Goal: Entertainment & Leisure: Browse casually

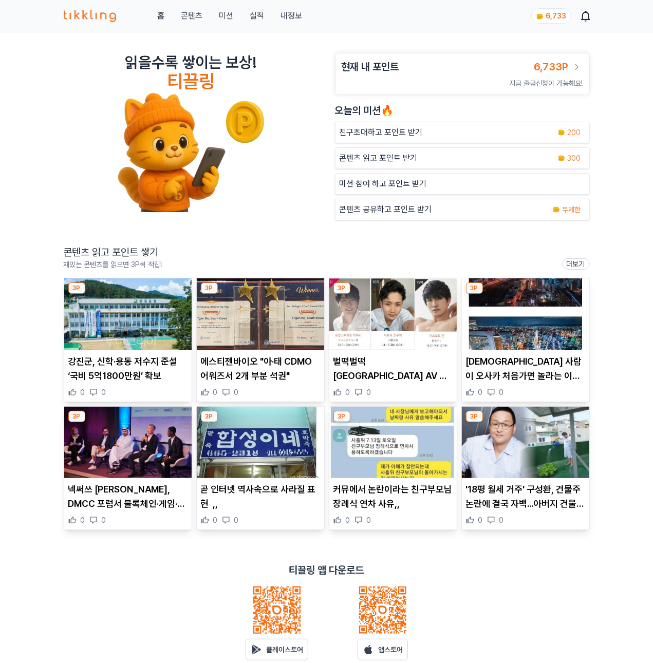
click at [395, 158] on p "콘텐츠 읽고 포인트 받기" at bounding box center [379, 158] width 78 height 12
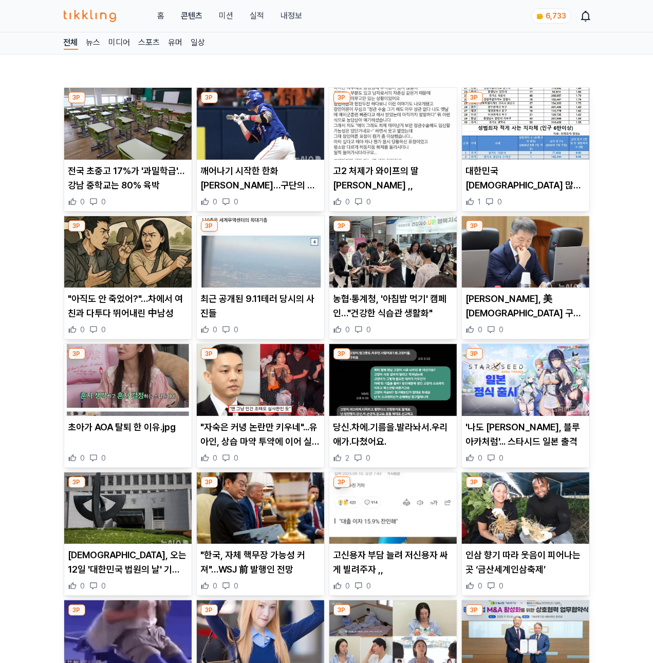
click at [109, 146] on img at bounding box center [127, 124] width 127 height 72
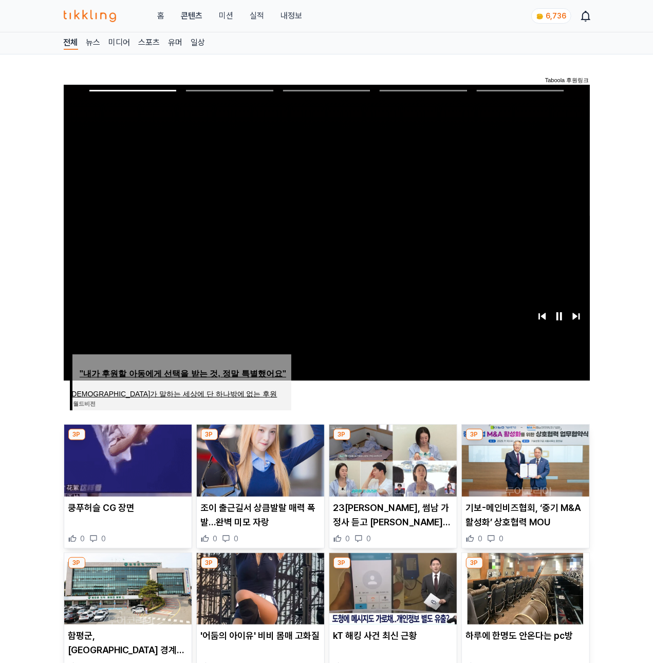
click at [142, 186] on span "Image for Taboola Advertising Unit" at bounding box center [326, 232] width 531 height 299
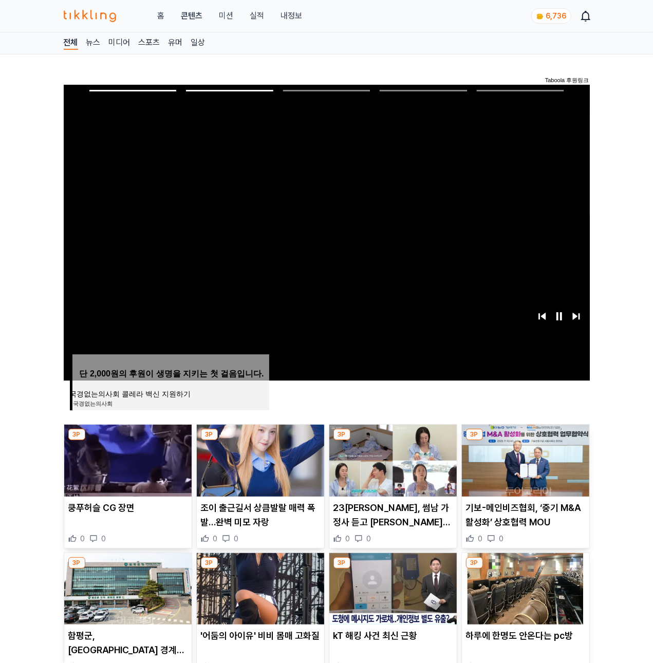
click at [117, 460] on img at bounding box center [127, 461] width 127 height 72
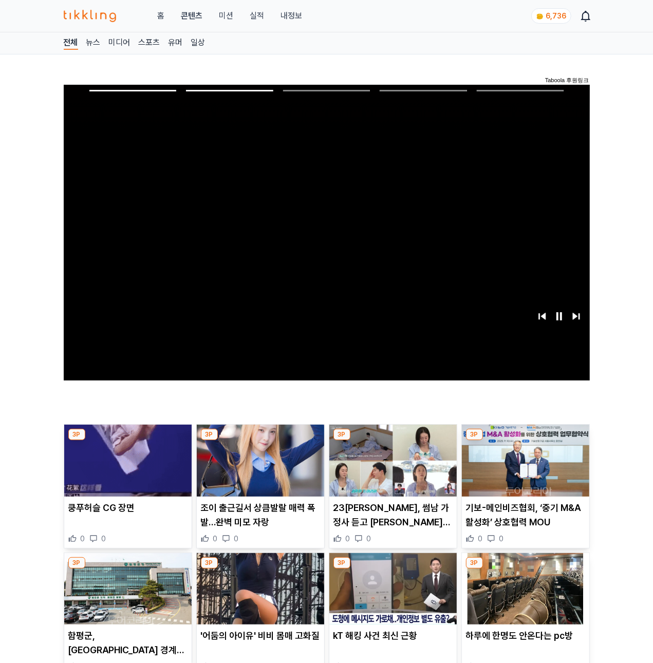
click at [106, 478] on img at bounding box center [127, 461] width 127 height 72
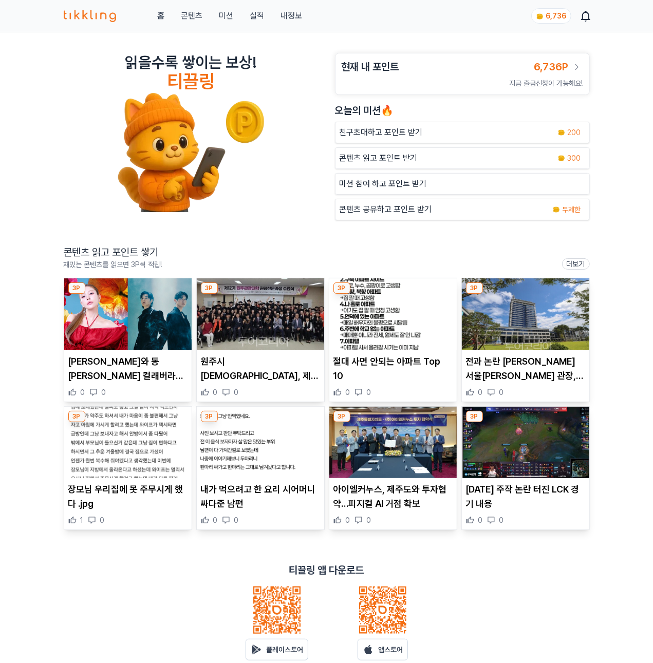
click at [126, 315] on img at bounding box center [127, 314] width 127 height 72
click at [222, 342] on img at bounding box center [260, 314] width 127 height 72
click at [400, 341] on img at bounding box center [392, 314] width 127 height 72
click at [547, 317] on img at bounding box center [525, 314] width 127 height 72
click at [129, 450] on img at bounding box center [127, 443] width 127 height 72
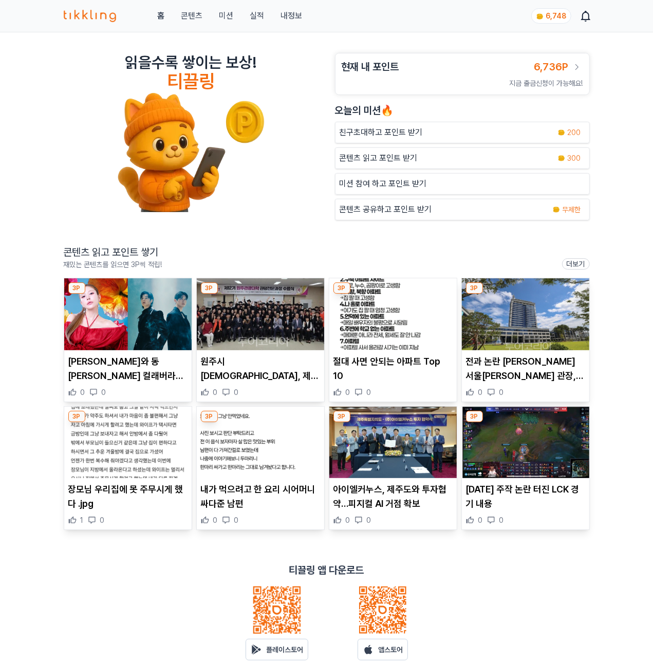
click at [220, 439] on img at bounding box center [260, 443] width 127 height 72
click at [550, 435] on img at bounding box center [525, 443] width 127 height 72
click at [361, 162] on p "콘텐츠 읽고 포인트 받기" at bounding box center [379, 158] width 78 height 12
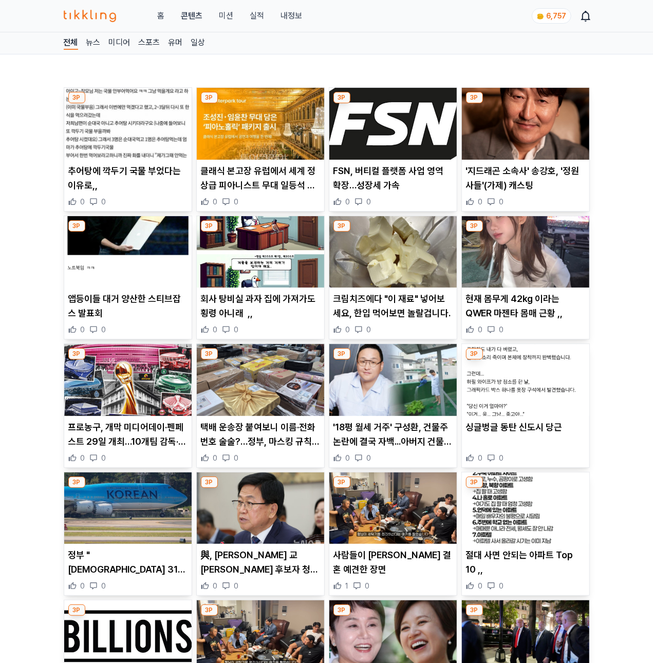
click at [167, 146] on img at bounding box center [127, 124] width 127 height 72
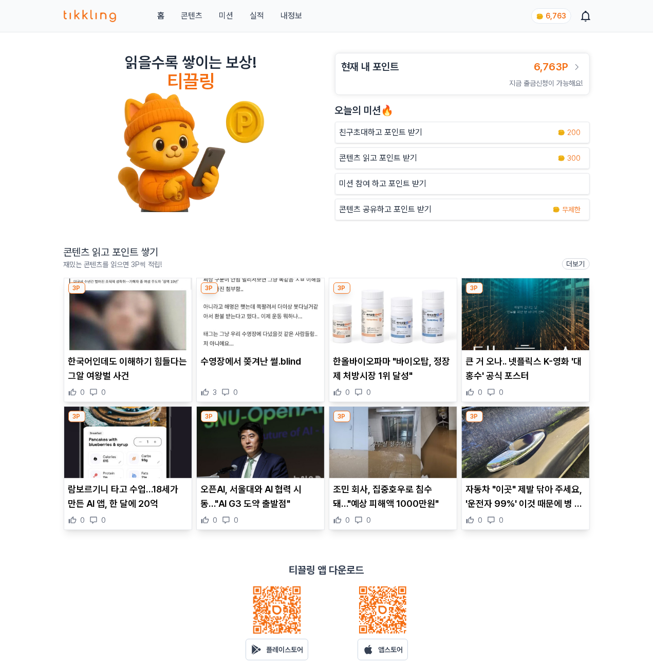
click at [140, 324] on img at bounding box center [127, 314] width 127 height 72
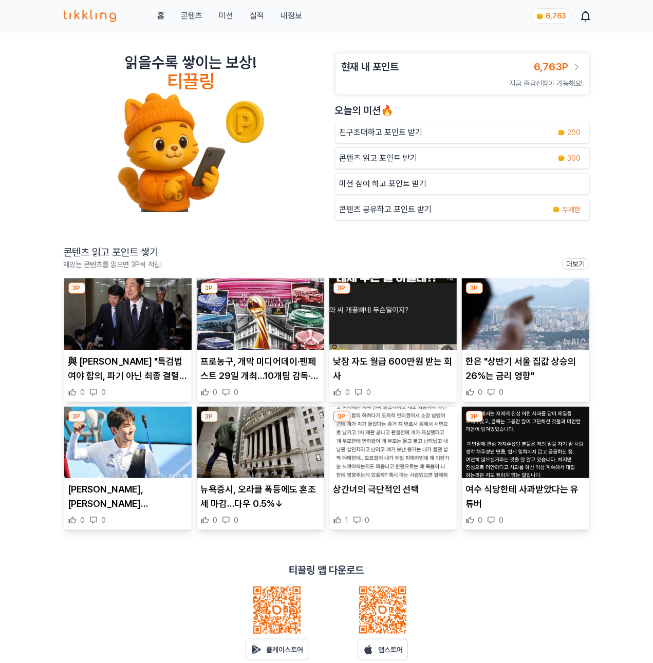
click at [295, 13] on link "내정보" at bounding box center [291, 16] width 22 height 12
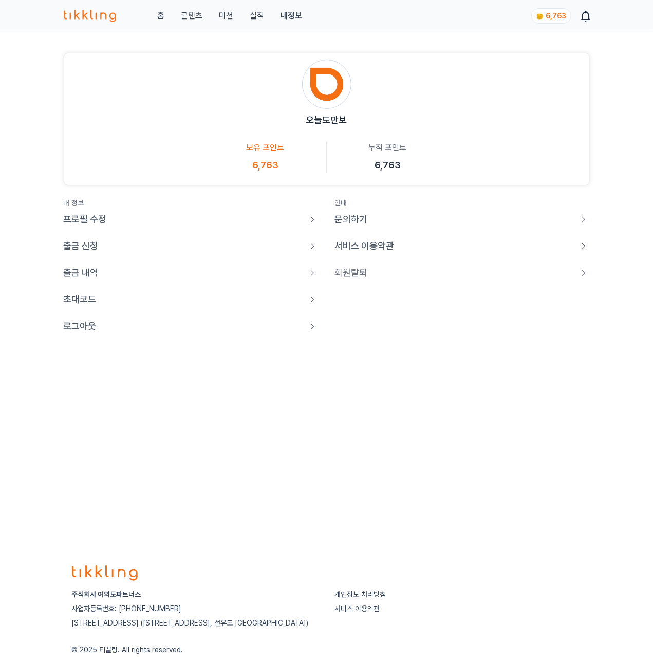
click at [98, 328] on link "로그아웃" at bounding box center [191, 326] width 255 height 14
